Goal: Information Seeking & Learning: Learn about a topic

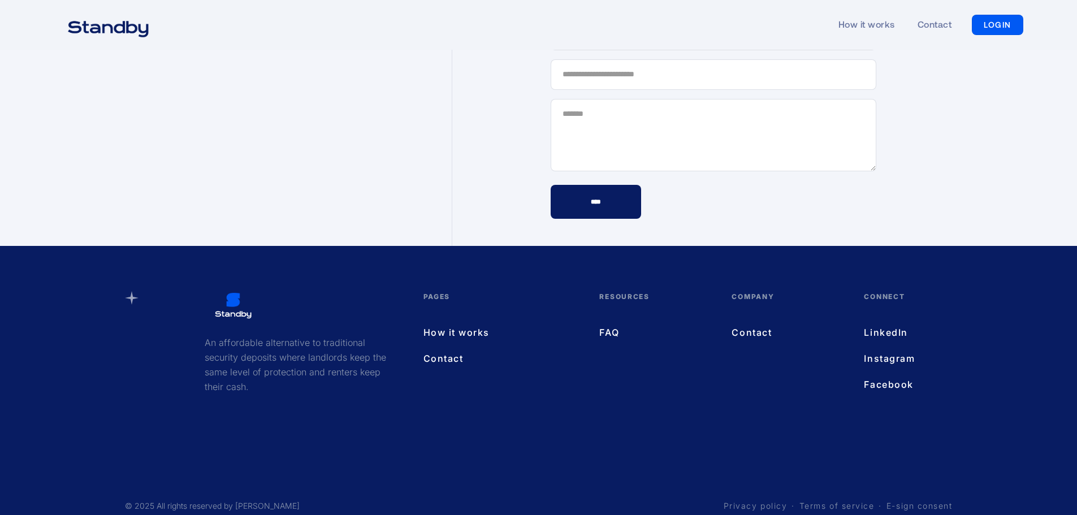
scroll to position [3321, 0]
click at [608, 325] on link "FAQ" at bounding box center [654, 332] width 110 height 15
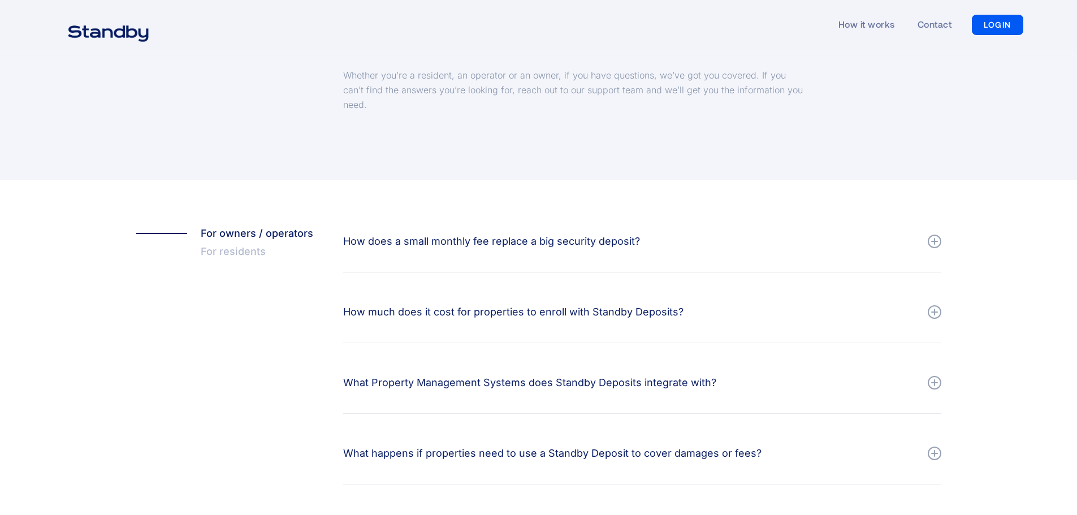
scroll to position [113, 0]
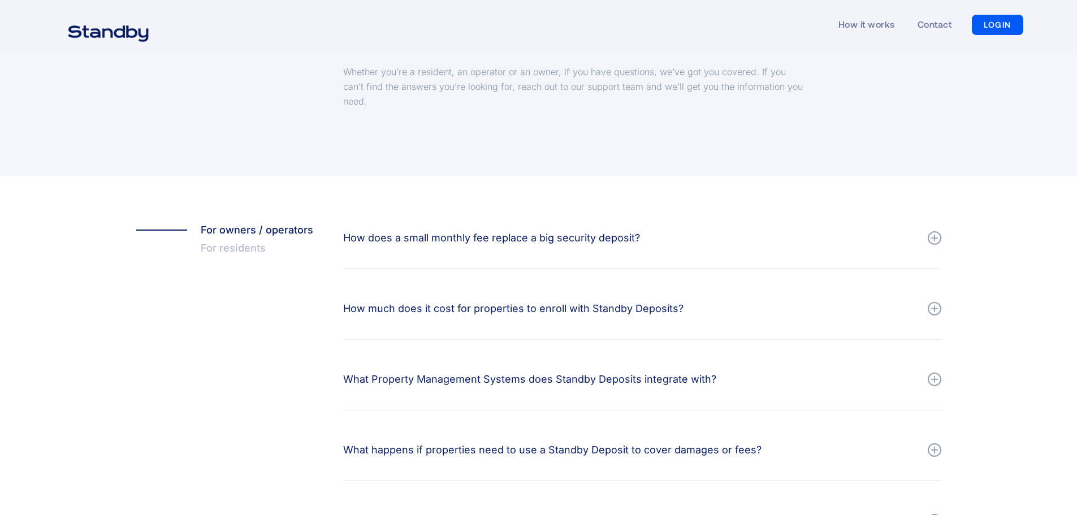
click at [585, 234] on div "How does a small monthly fee replace a big security deposit?" at bounding box center [491, 238] width 297 height 16
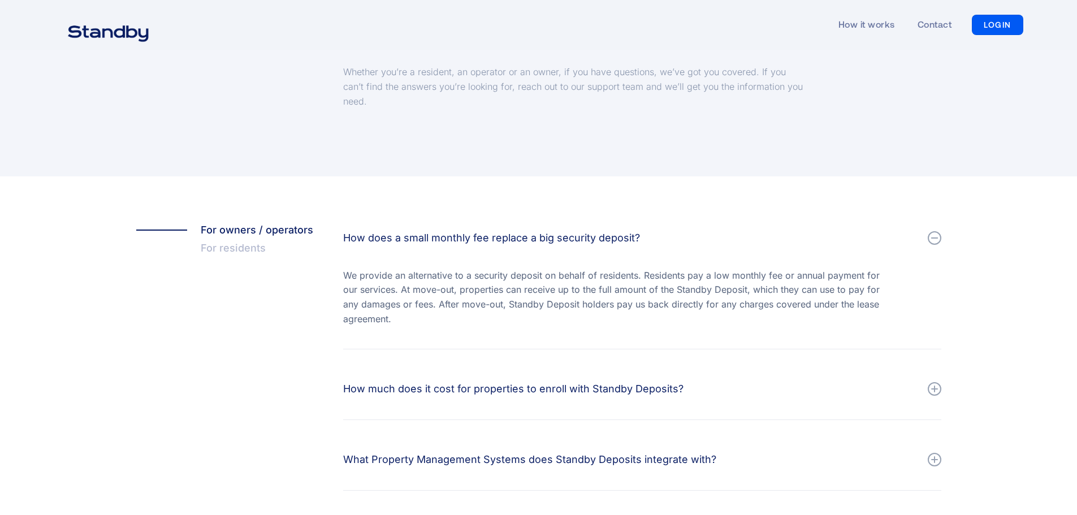
click at [930, 392] on div at bounding box center [935, 389] width 14 height 14
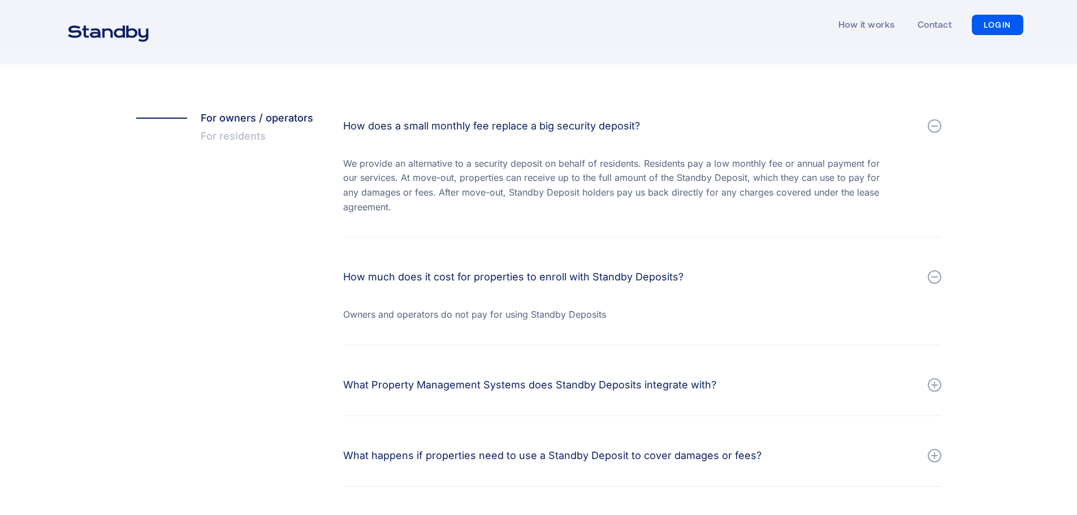
scroll to position [226, 0]
click at [937, 381] on div at bounding box center [935, 384] width 14 height 14
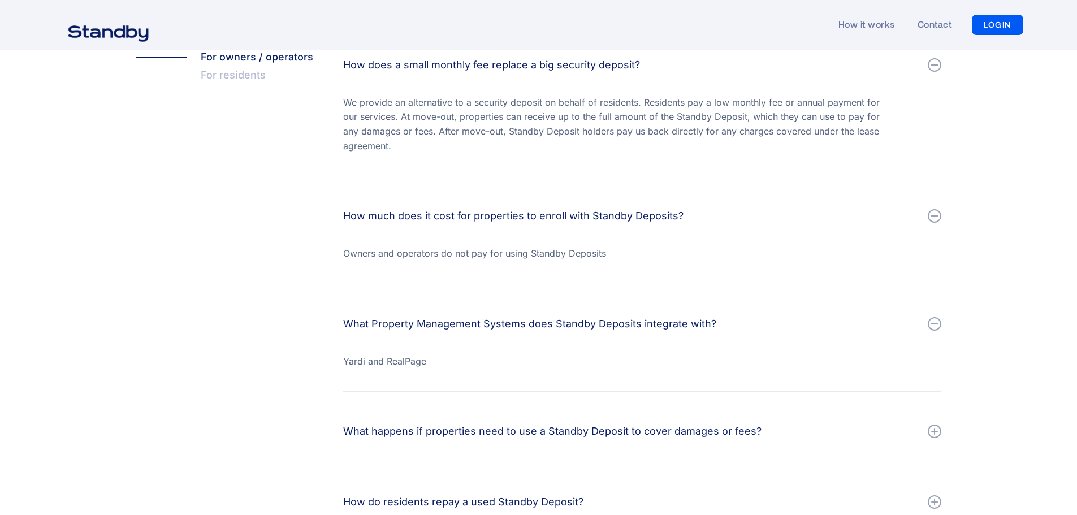
scroll to position [396, 0]
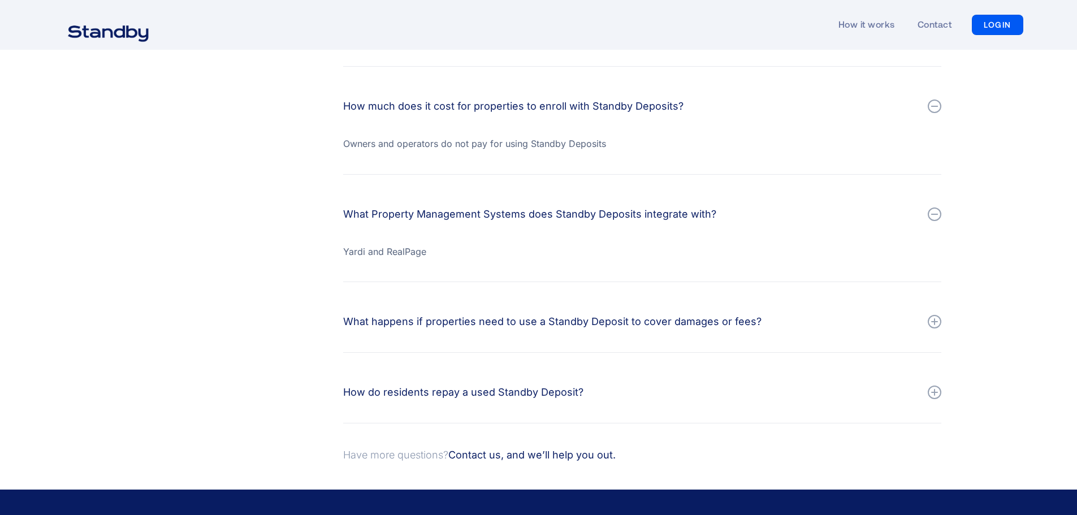
click at [934, 322] on div at bounding box center [934, 321] width 7 height 1
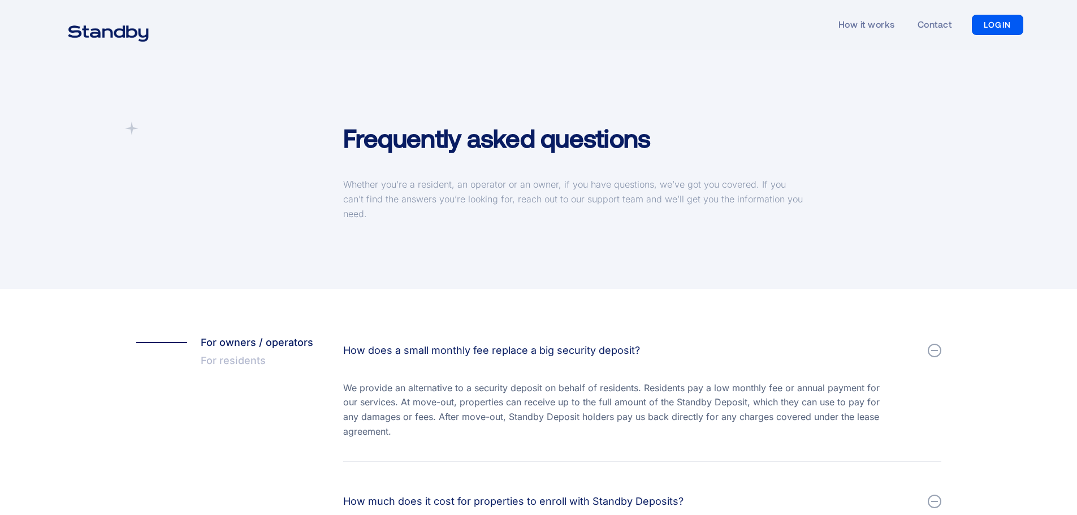
scroll to position [0, 0]
click at [811, 241] on div "Frequently asked questions Whether you’re a resident, an operator or an owner, …" at bounding box center [538, 170] width 1077 height 240
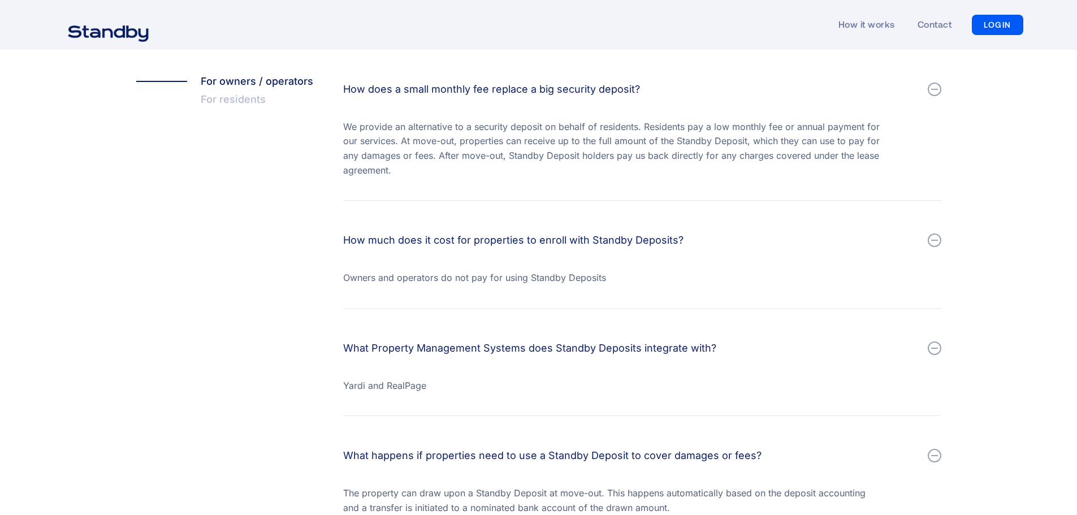
scroll to position [170, 0]
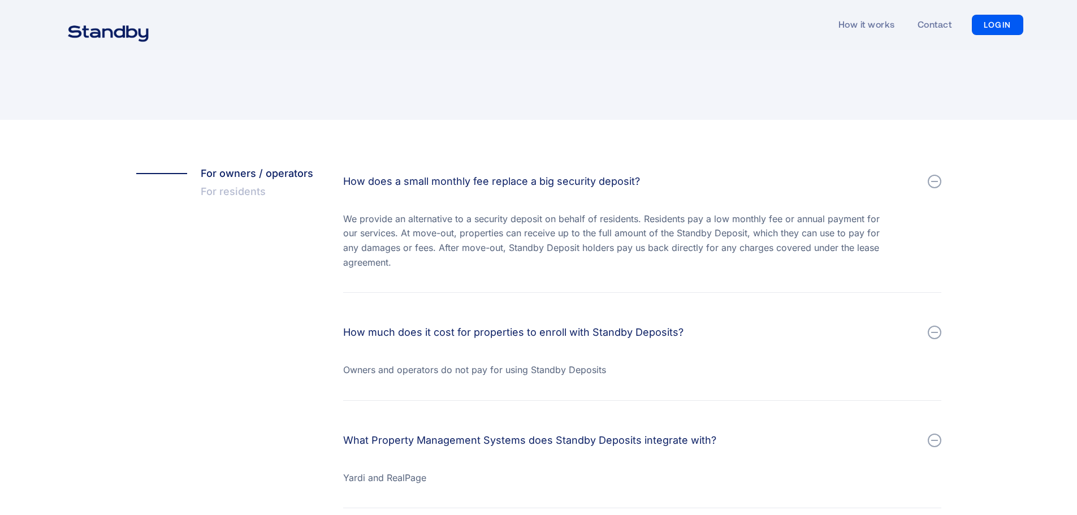
click at [233, 189] on div "For residents" at bounding box center [233, 192] width 65 height 18
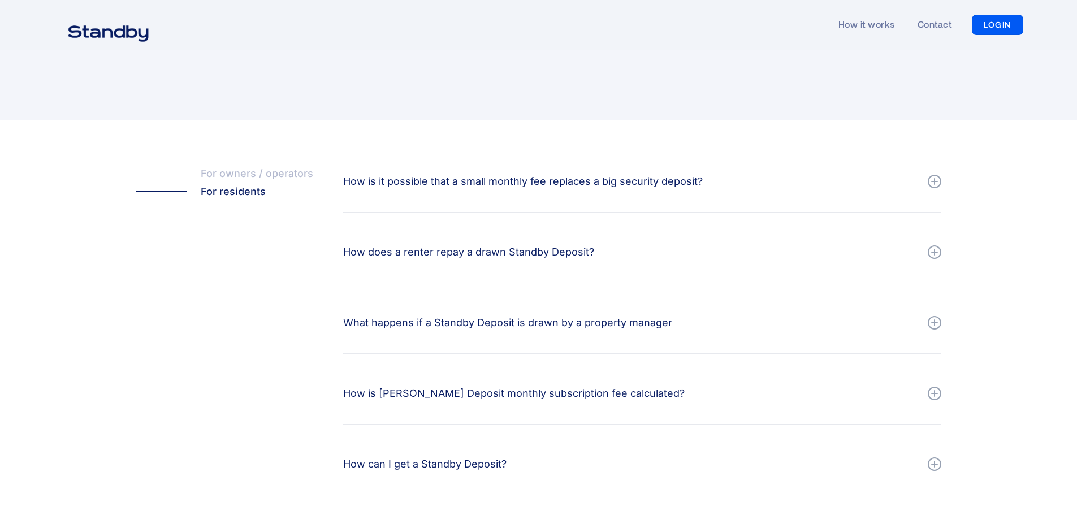
click at [643, 180] on div "How is it possible that a small monthly fee replaces a big security deposit?" at bounding box center [523, 182] width 360 height 16
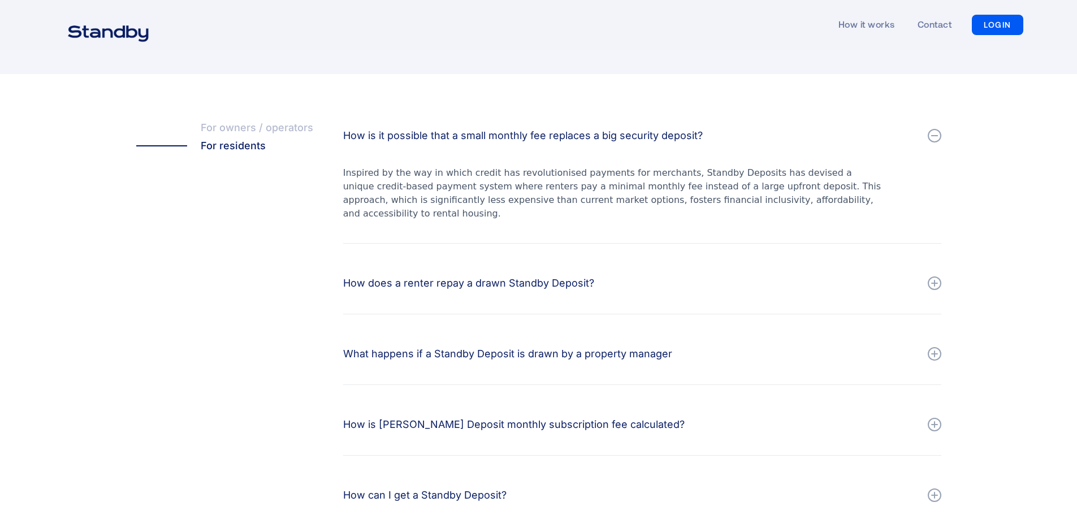
scroll to position [283, 0]
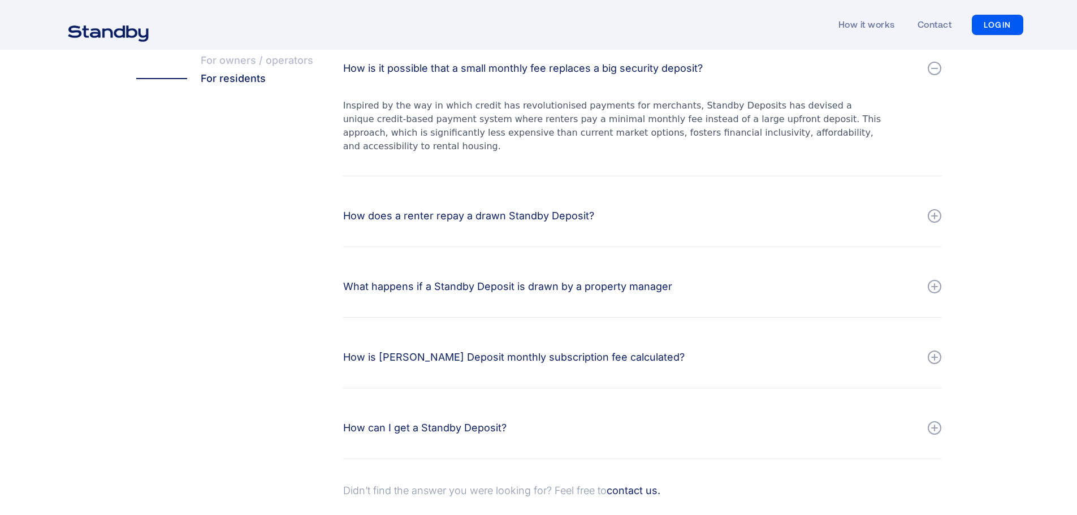
click at [594, 349] on div "How is Standby Deposit monthly subscription fee calculated?" at bounding box center [514, 357] width 342 height 16
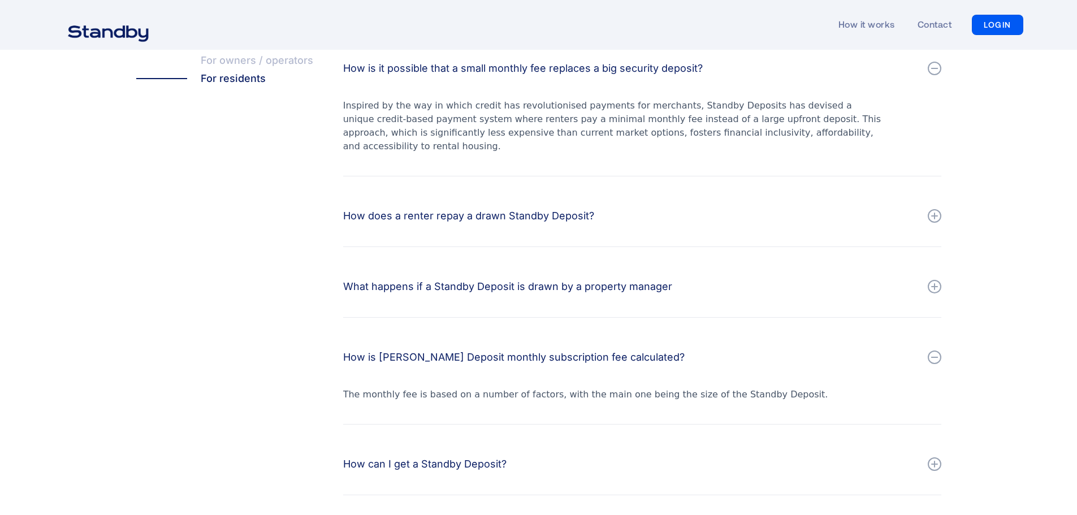
click at [1034, 316] on div "For owners / operators For residents How does a small monthly fee replace a big…" at bounding box center [538, 284] width 1077 height 554
click at [281, 63] on div "For owners / operators" at bounding box center [257, 60] width 113 height 18
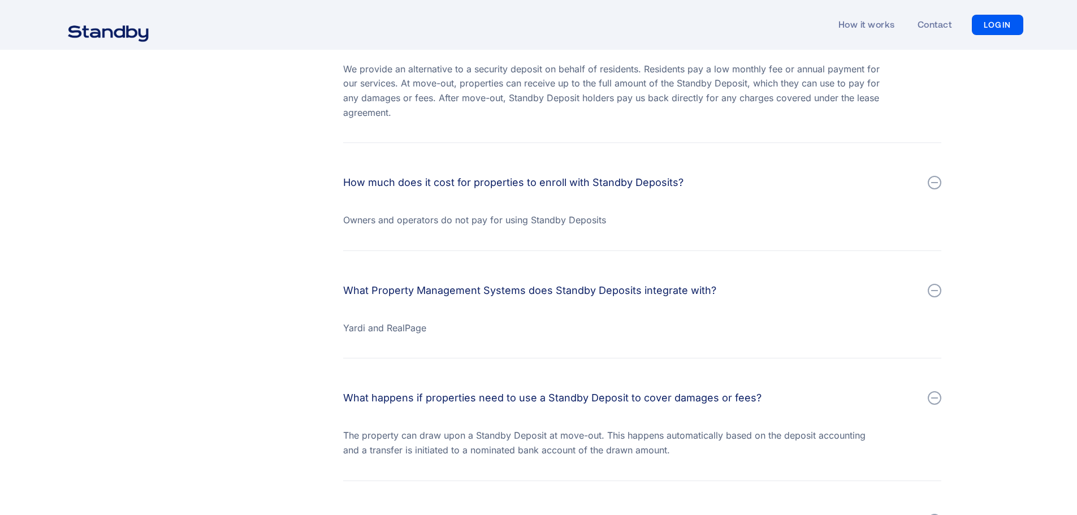
scroll to position [339, 0]
